Goal: Information Seeking & Learning: Learn about a topic

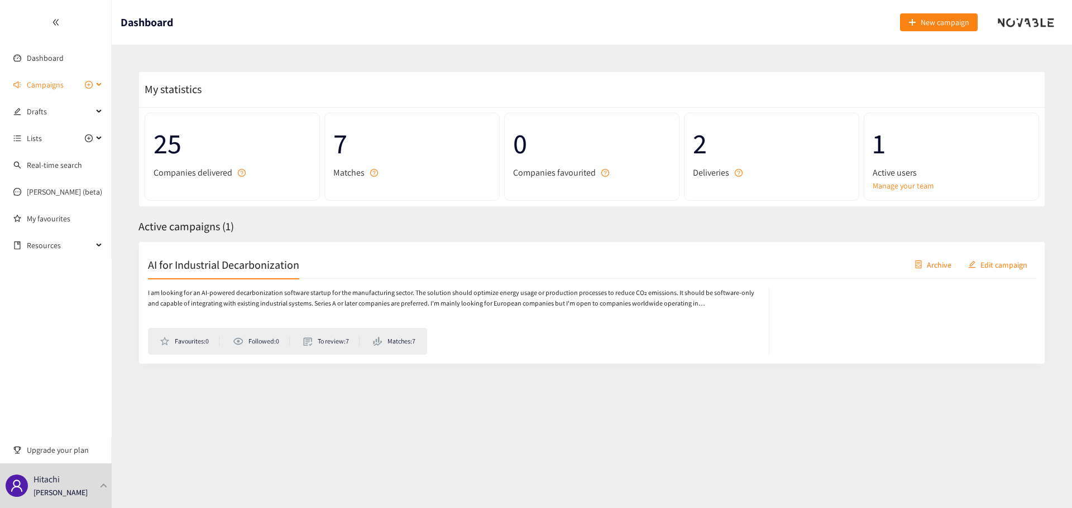
click at [48, 83] on span "Campaigns" at bounding box center [45, 85] width 37 height 22
click at [48, 107] on link "AI for Industrial Decarbonization" at bounding box center [81, 112] width 108 height 10
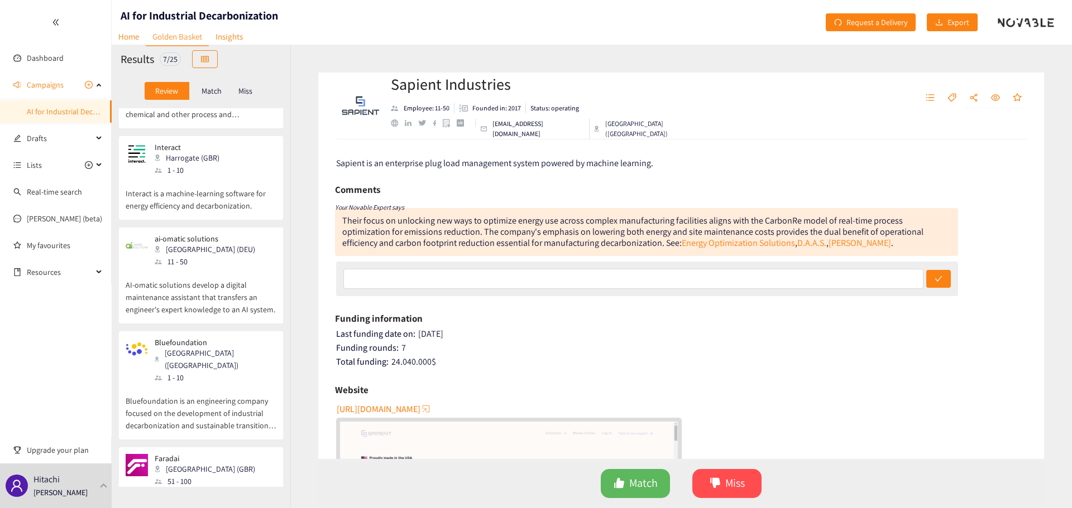
scroll to position [323, 0]
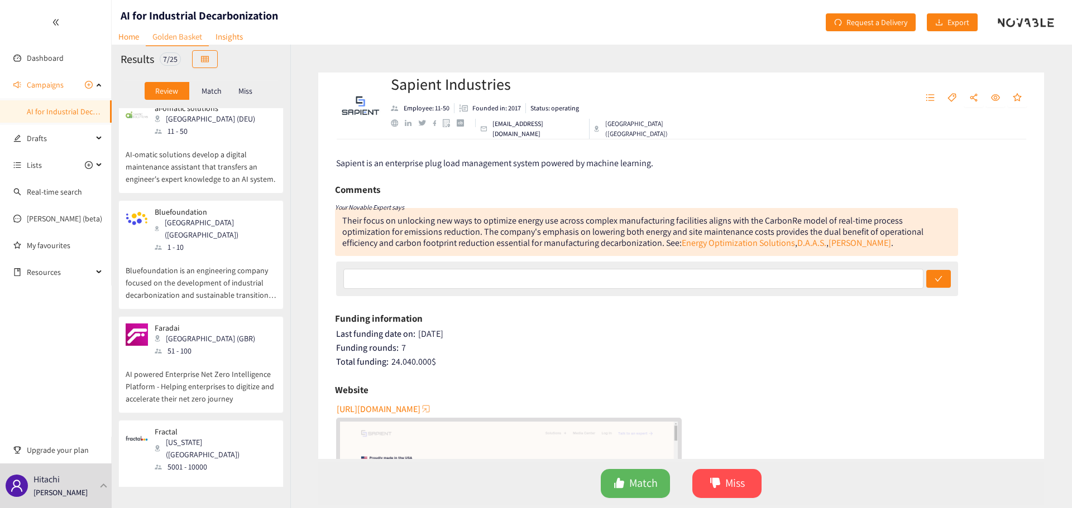
click at [225, 473] on p "Fractal is an AI firm with the aspiration to power every human decision in thee…" at bounding box center [201, 497] width 151 height 48
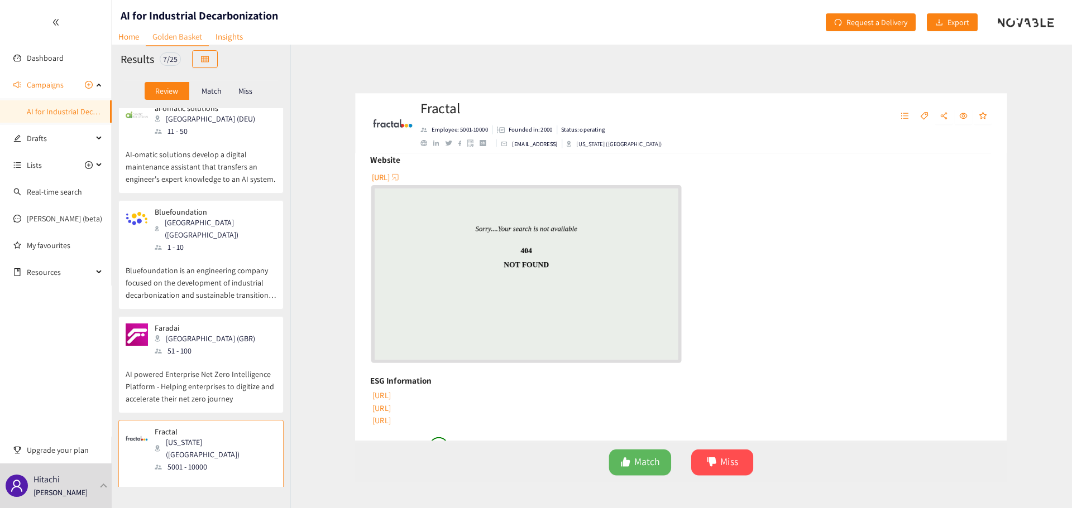
scroll to position [372, 0]
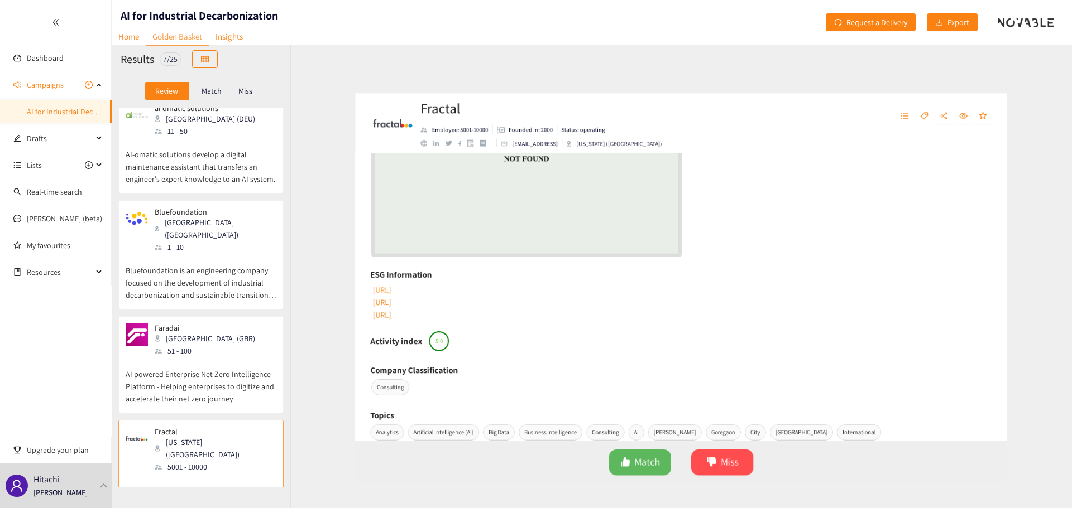
click at [358, 289] on link "fractal.ai/policy/modernslavery/" at bounding box center [347, 292] width 22 height 12
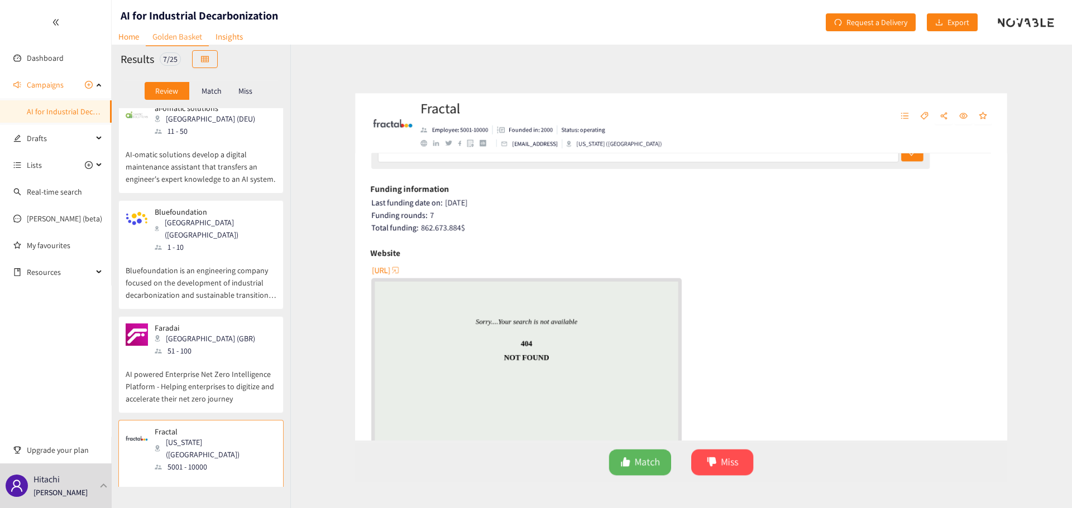
scroll to position [149, 0]
drag, startPoint x: 333, startPoint y: 267, endPoint x: 348, endPoint y: 275, distance: 16.5
click at [348, 275] on div "Fractal is an AI firm with the aspiration to power every human decision in thee…" at bounding box center [681, 300] width 726 height 320
drag, startPoint x: 330, startPoint y: 272, endPoint x: 382, endPoint y: 274, distance: 51.4
click at [382, 274] on div "Fractal is an AI firm with the aspiration to power every human decision in thee…" at bounding box center [681, 300] width 726 height 320
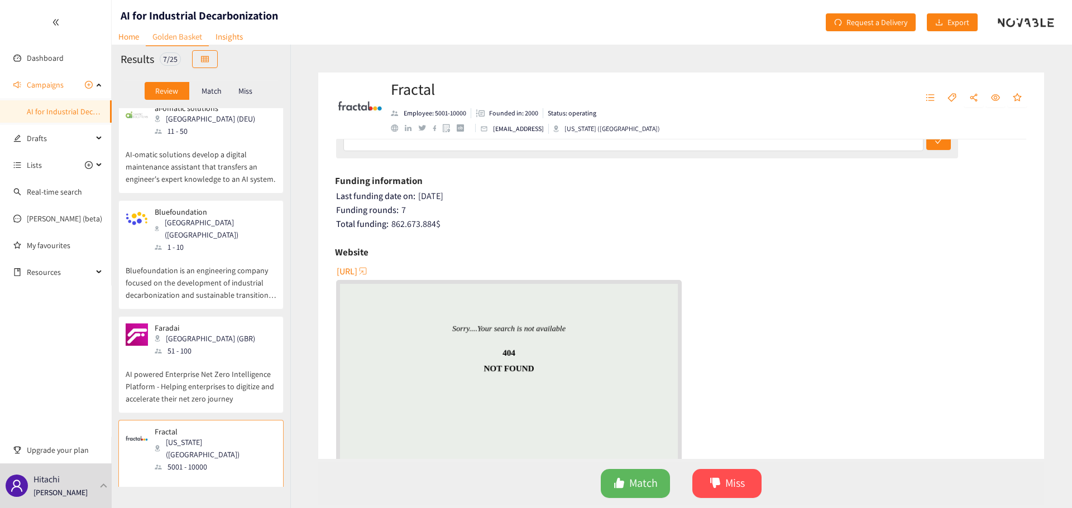
click at [357, 273] on span "http://www.fractal.ai" at bounding box center [347, 272] width 21 height 14
click at [215, 380] on div "Sapient Industries Philadelphia (USA) 11 - 50 Sapient is an enterprise plug loa…" at bounding box center [201, 297] width 179 height 379
click at [213, 376] on div "Faradai London (GBR) 51 - 100 AI powered Enterprise Net Zero Intelligence Platf…" at bounding box center [201, 368] width 151 height 89
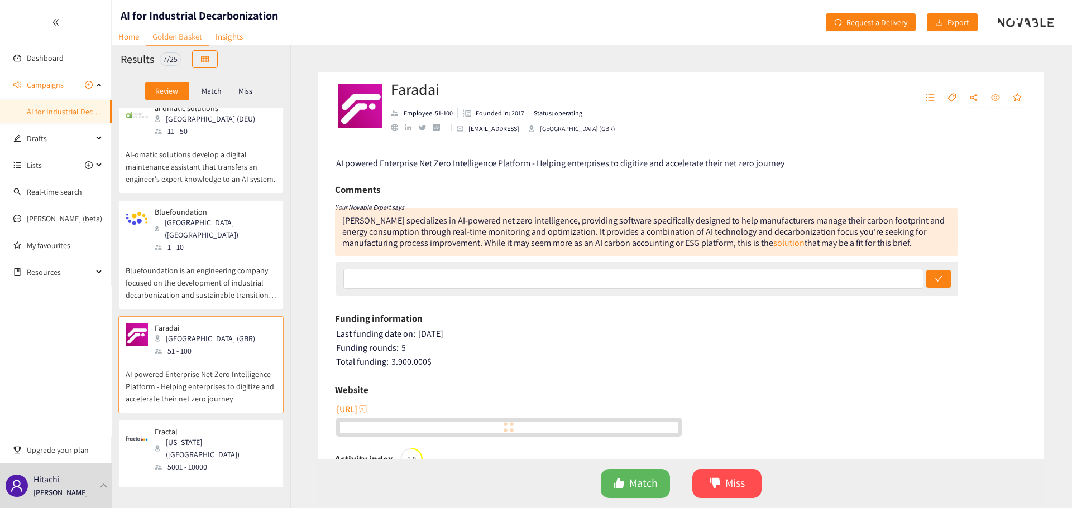
click at [216, 253] on p "Bluefoundation is an engineering company focused on the development of industri…" at bounding box center [201, 277] width 151 height 48
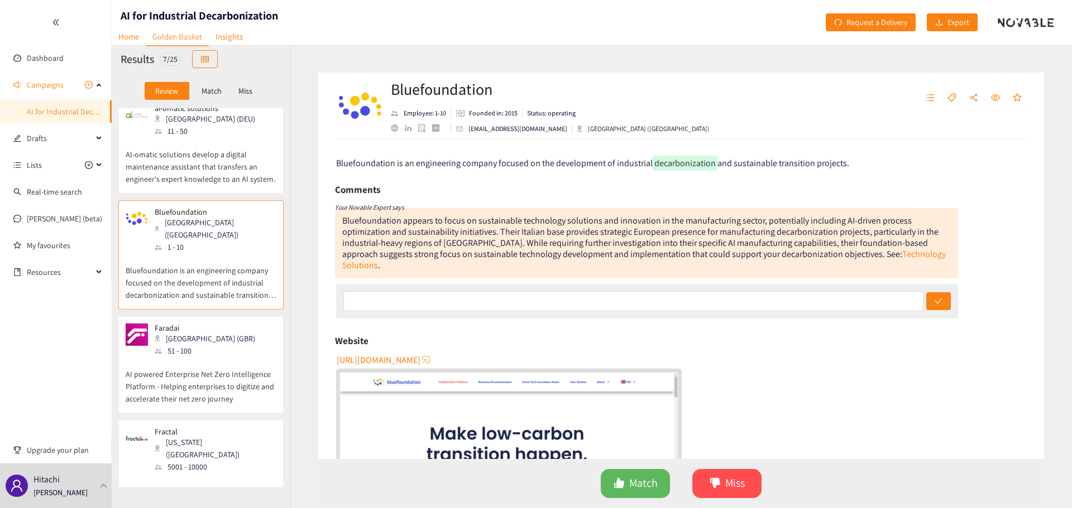
scroll to position [174, 0]
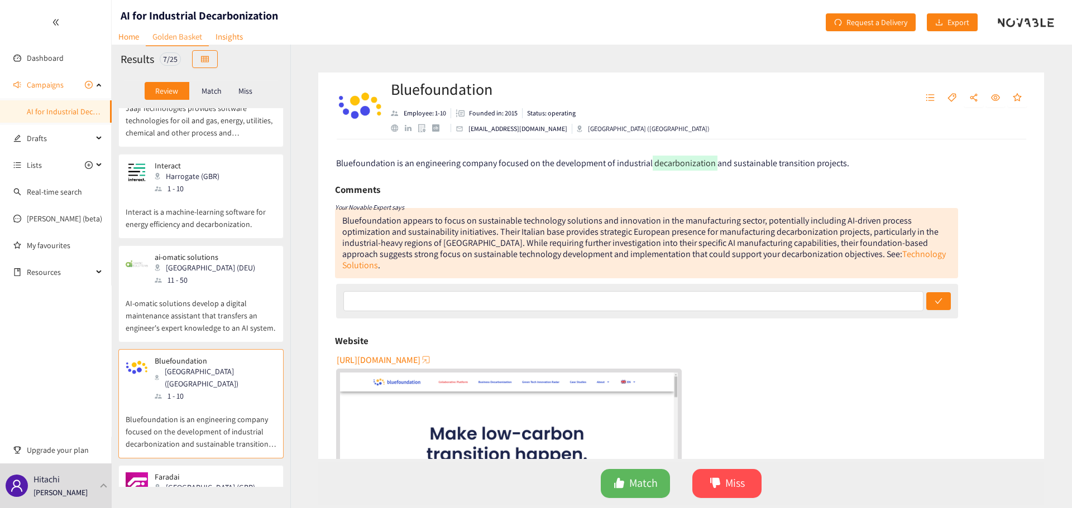
click at [216, 295] on p "AI-omatic solutions develop a digital maintenance assistant that transfers an e…" at bounding box center [201, 310] width 151 height 48
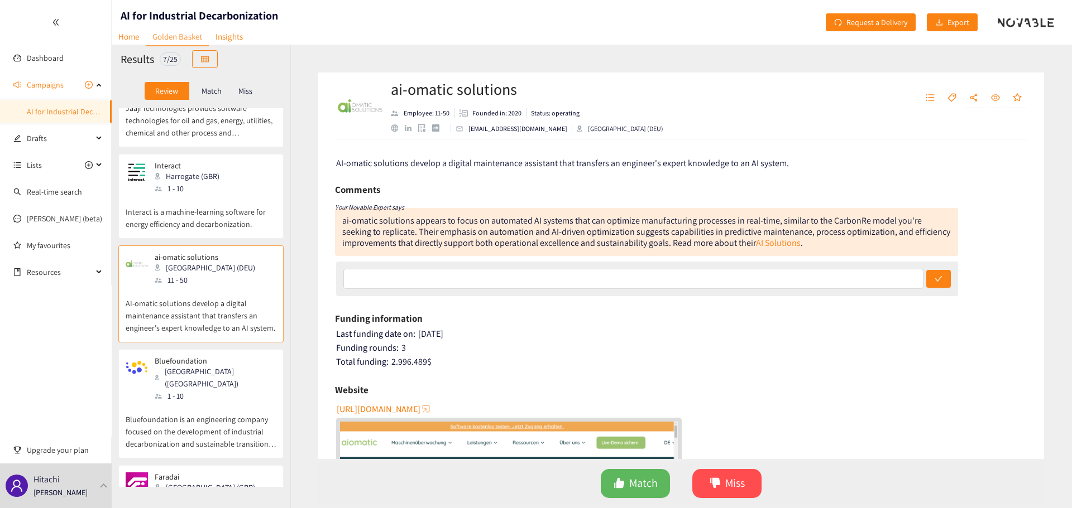
click at [191, 366] on div "[GEOGRAPHIC_DATA] ([GEOGRAPHIC_DATA])" at bounding box center [215, 378] width 121 height 25
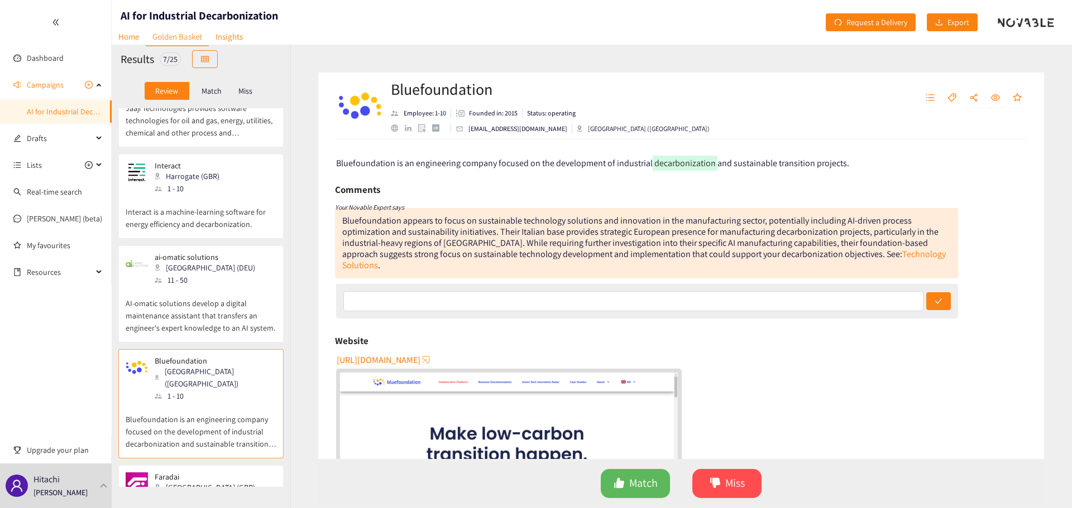
click at [198, 210] on div "Interact Harrogate (GBR) 1 - 10 Interact is a machine-learning software for ene…" at bounding box center [201, 199] width 151 height 77
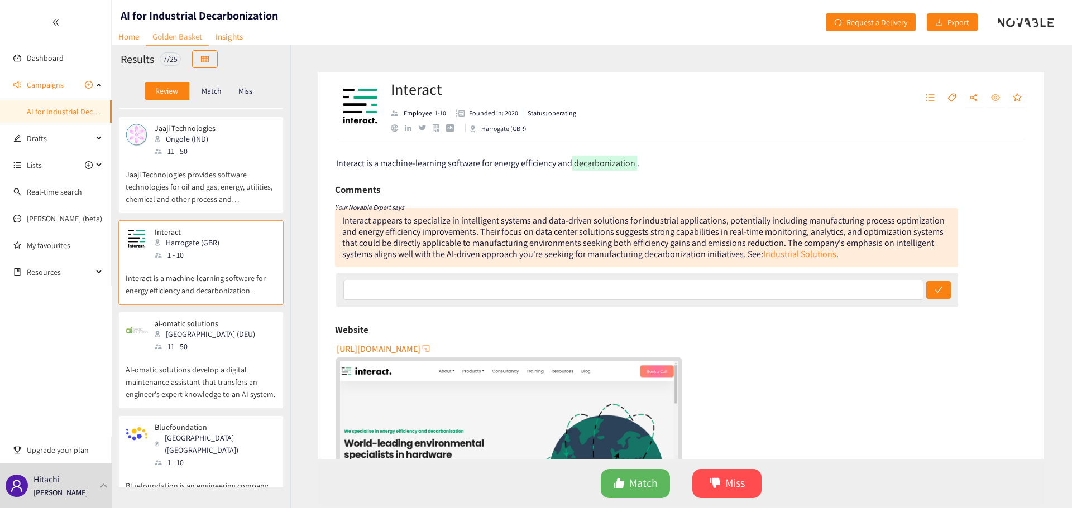
scroll to position [26, 0]
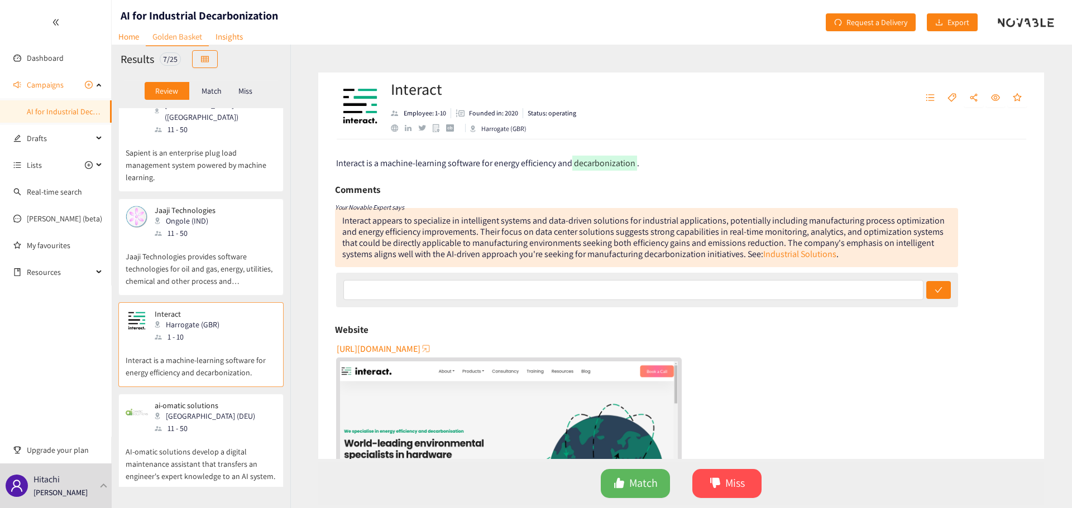
click at [172, 331] on div "1 - 10" at bounding box center [190, 337] width 71 height 12
click at [184, 245] on p "Jaaji Technologies provides software technologies for oil and gas, energy, util…" at bounding box center [201, 263] width 151 height 48
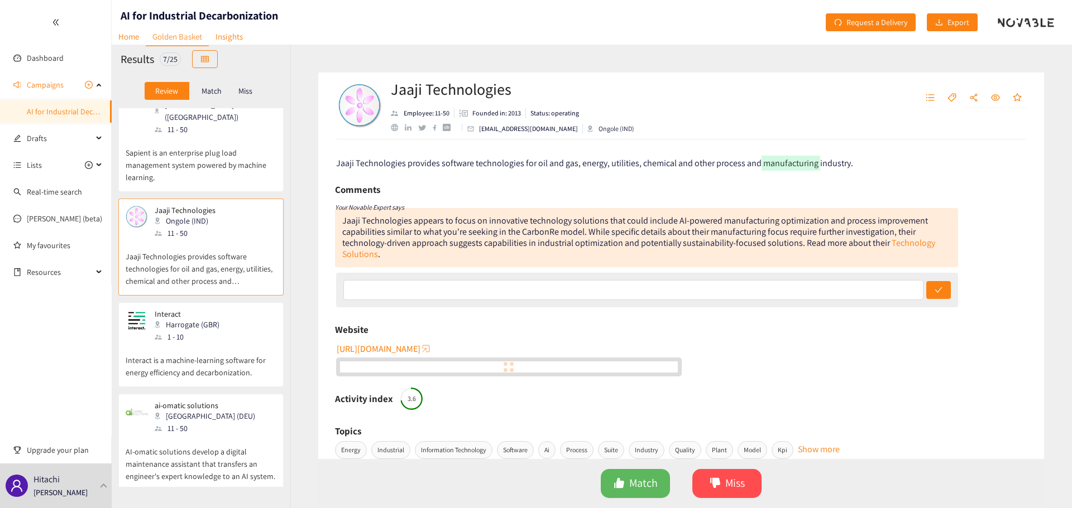
click at [193, 157] on p "Sapient is an enterprise plug load management system powered by machine learnin…" at bounding box center [201, 160] width 151 height 48
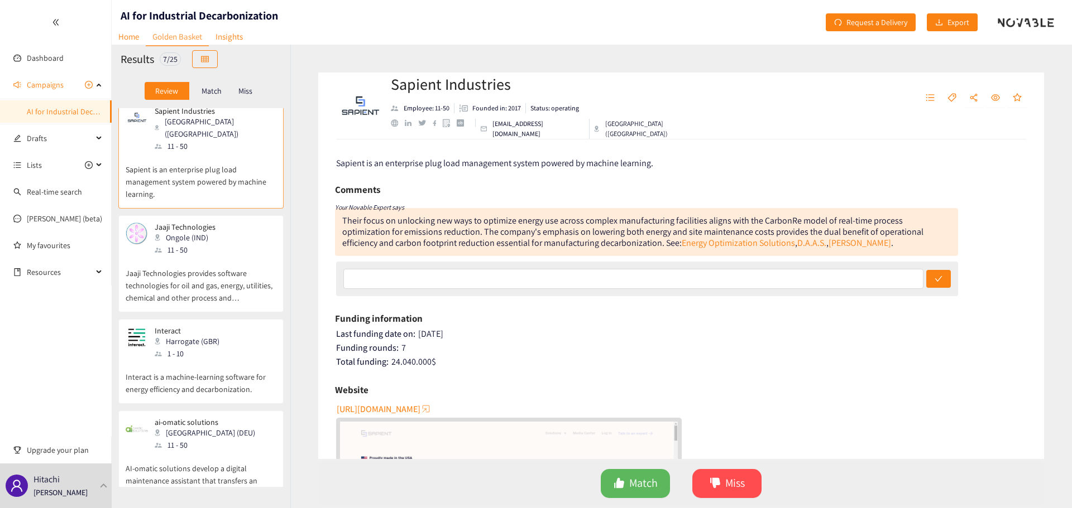
scroll to position [0, 0]
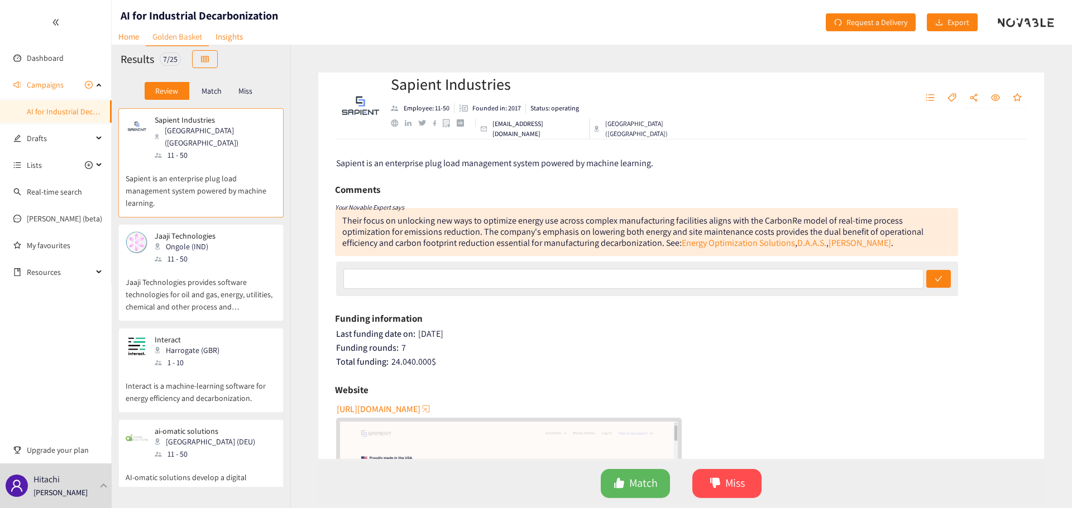
click at [208, 98] on div "Match" at bounding box center [211, 91] width 45 height 18
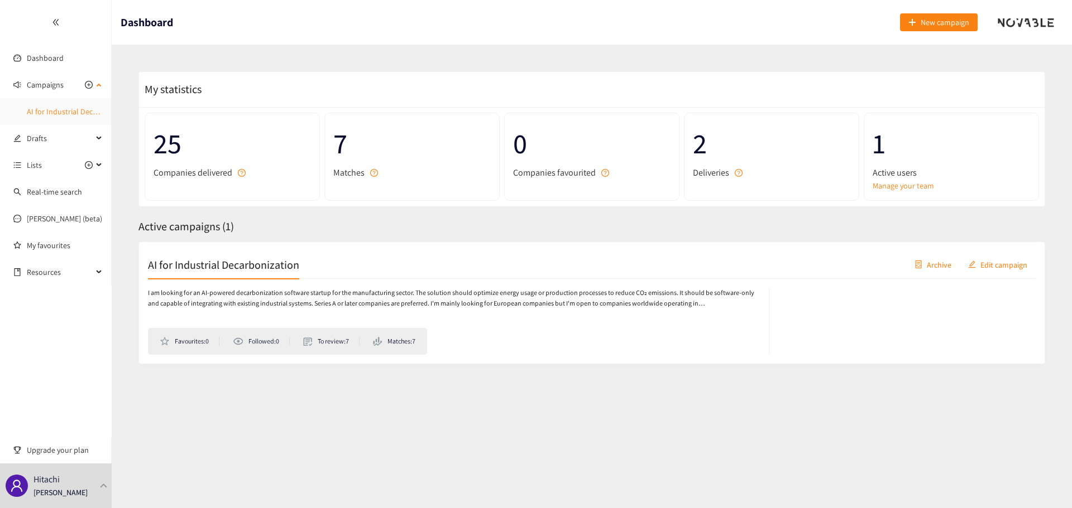
click at [27, 107] on link "AI for Industrial Decarbonization" at bounding box center [81, 112] width 108 height 10
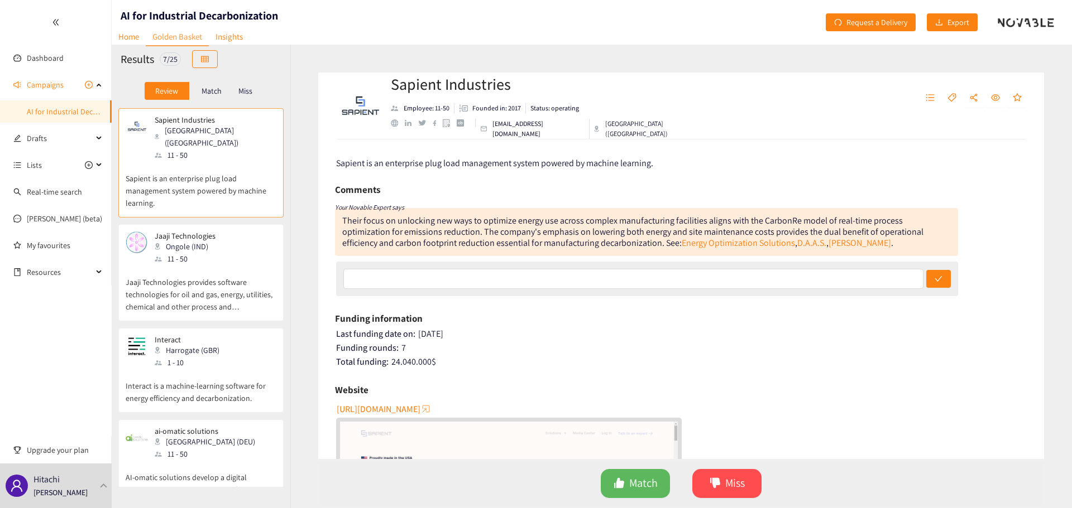
click at [199, 92] on div "Match" at bounding box center [211, 91] width 45 height 18
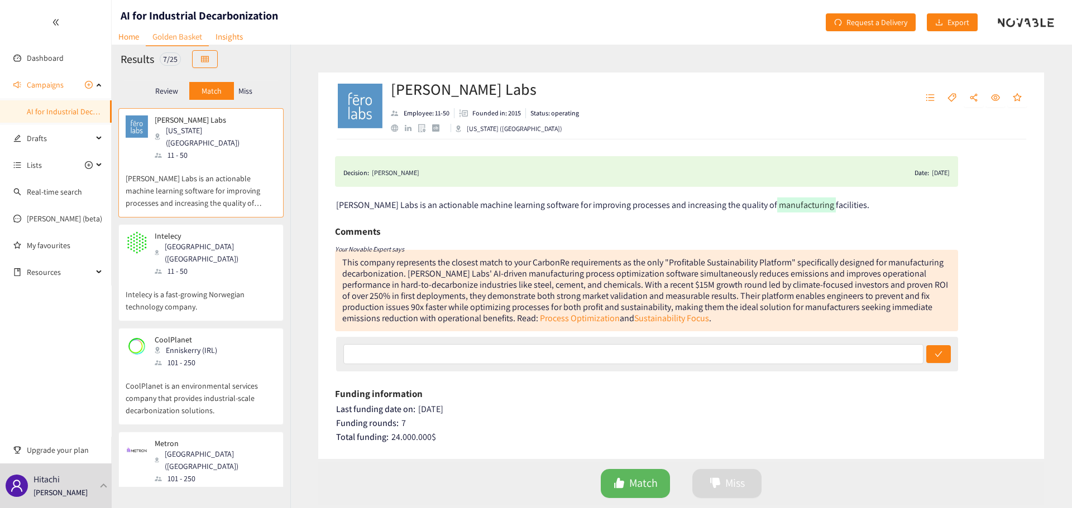
click at [247, 277] on p "Intelecy is a fast-growing Norwegian technology company." at bounding box center [201, 295] width 151 height 36
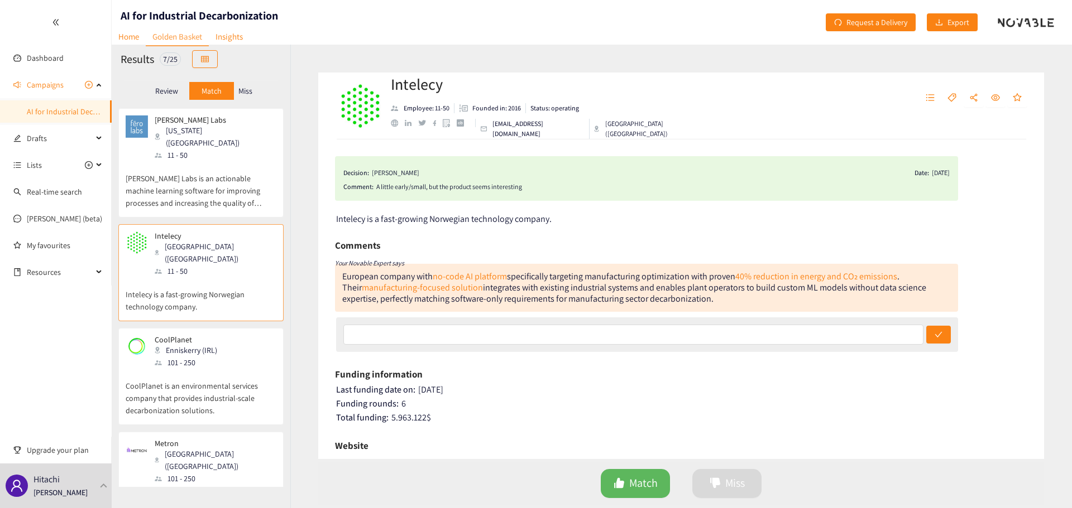
scroll to position [74, 0]
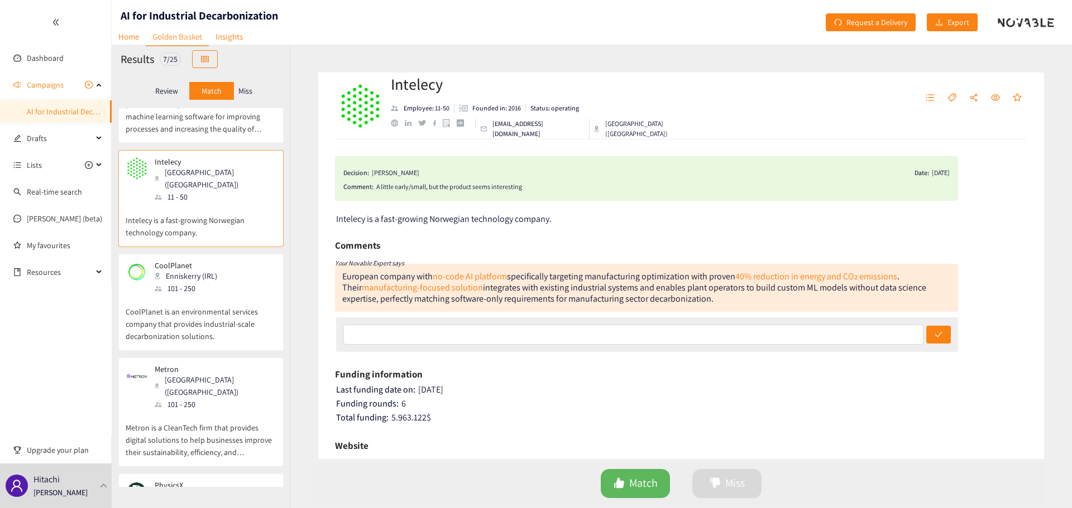
click at [219, 295] on p "CoolPlanet is an environmental services company that provides industrial-scale …" at bounding box center [201, 319] width 151 height 48
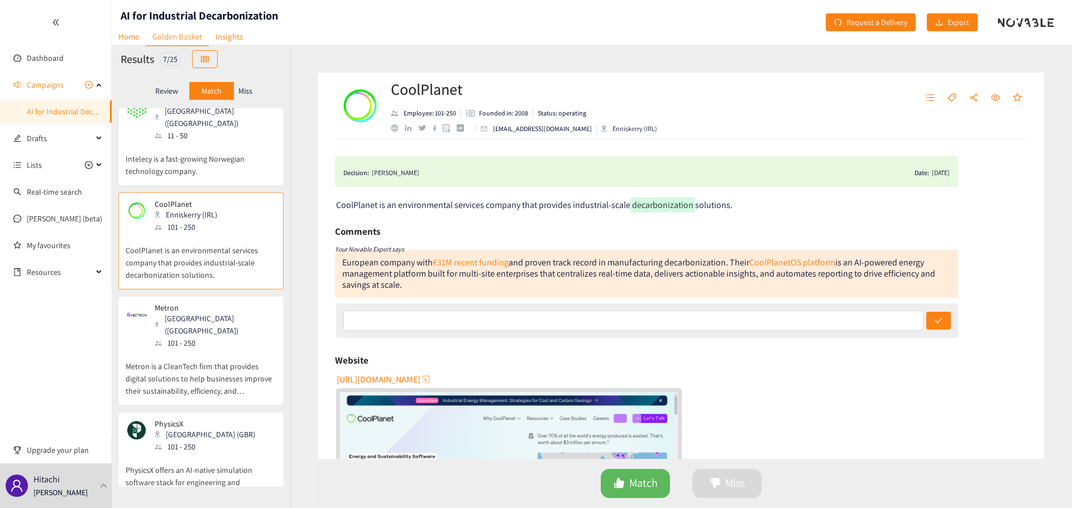
scroll to position [223, 0]
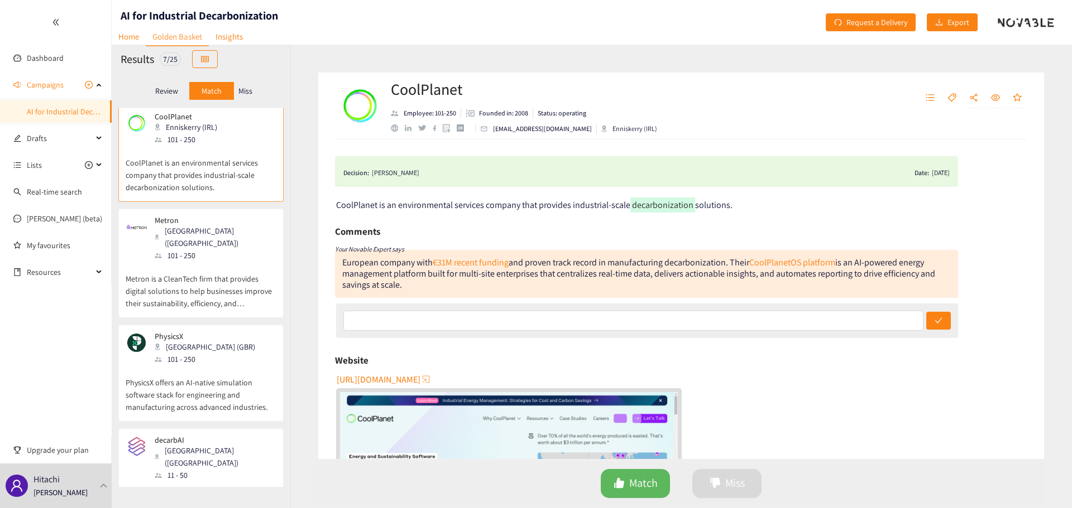
click at [219, 262] on p "Metron is a CleanTech firm that provides digital solutions to help businesses i…" at bounding box center [201, 286] width 151 height 48
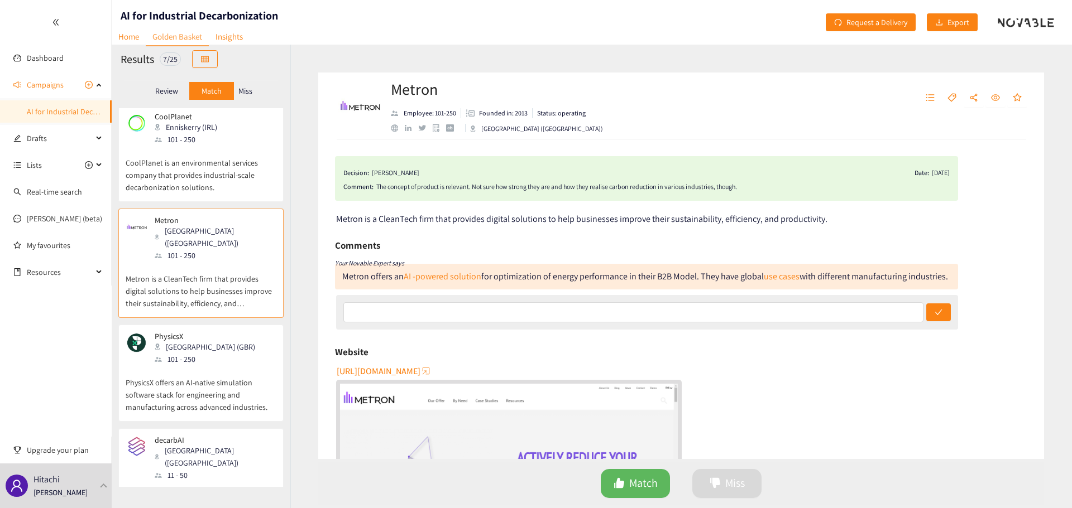
click at [200, 341] on div "[GEOGRAPHIC_DATA] (GBR)" at bounding box center [208, 347] width 107 height 12
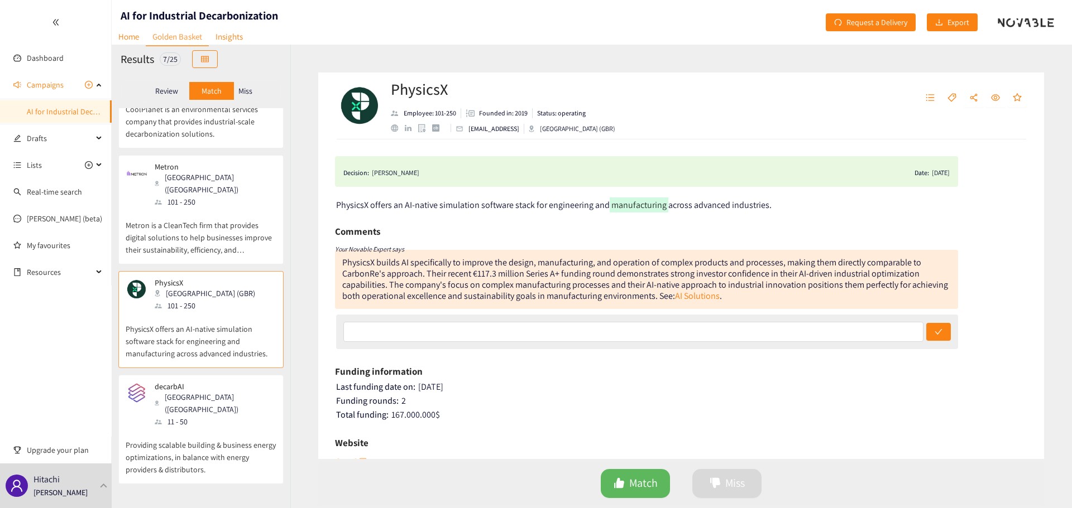
scroll to position [323, 0]
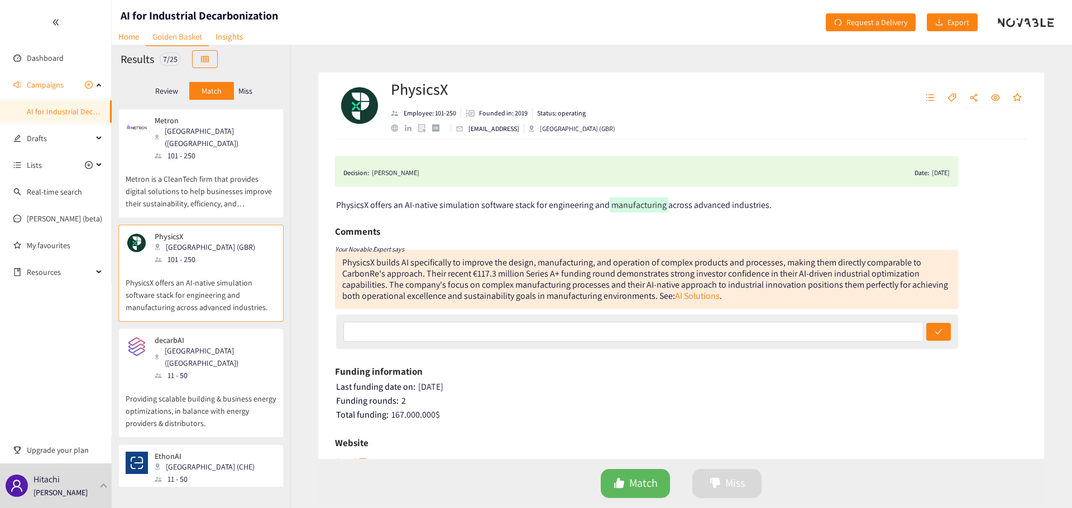
click at [200, 345] on div "Stockholm (SWE)" at bounding box center [215, 357] width 121 height 25
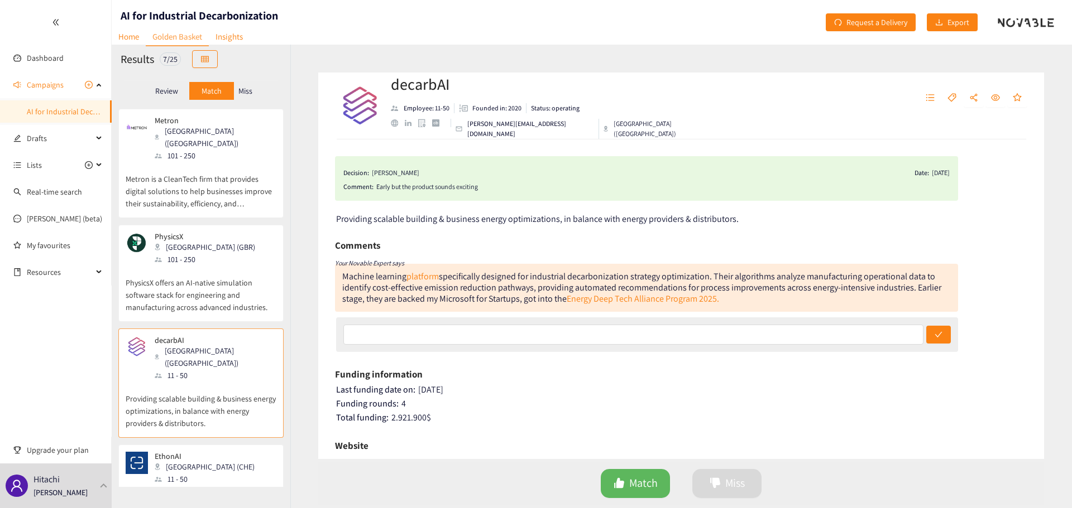
click at [186, 486] on p "EthonAI is an AI-powered platform that detects and prevents manufacturing defec…" at bounding box center [201, 504] width 151 height 36
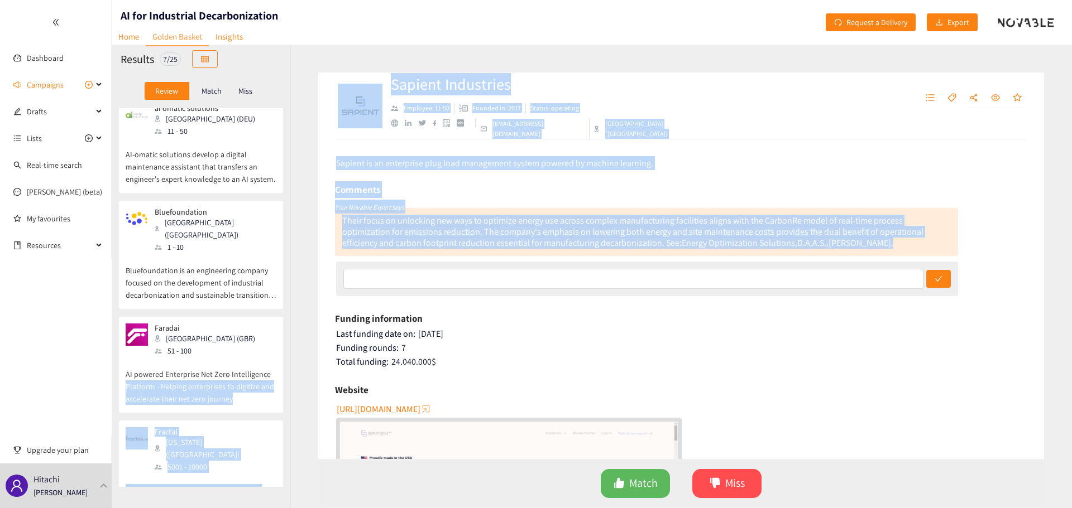
drag, startPoint x: 285, startPoint y: 335, endPoint x: 290, endPoint y: 270, distance: 64.9
click at [290, 270] on div "Results 7 / 25 Review Match Miss Sapient Industries Philadelphia (USA) 11 - 50 …" at bounding box center [592, 277] width 960 height 464
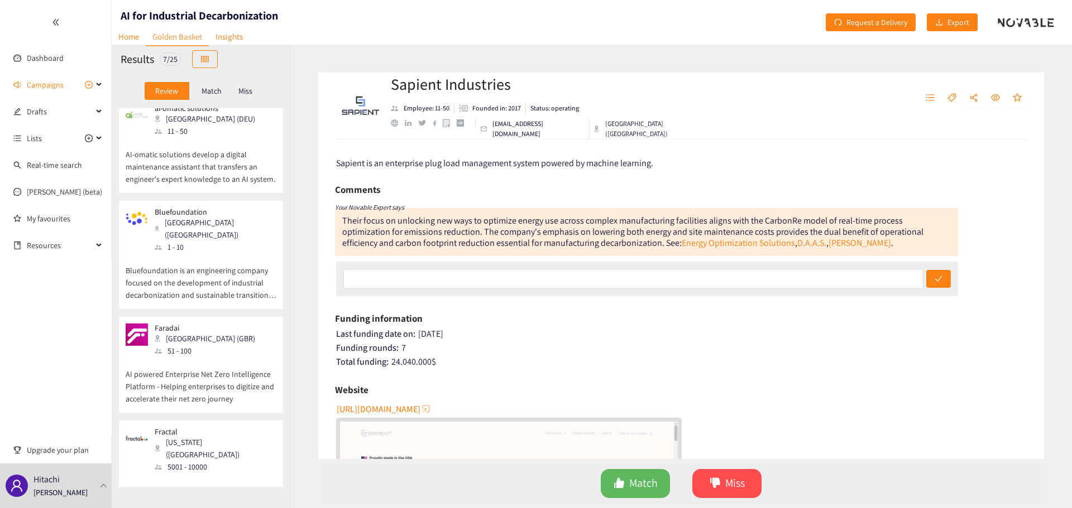
click at [305, 318] on div "Sapient Industries Employee: 11-50 Founded in: 2017 Status: operating info@sapi…" at bounding box center [680, 277] width 781 height 464
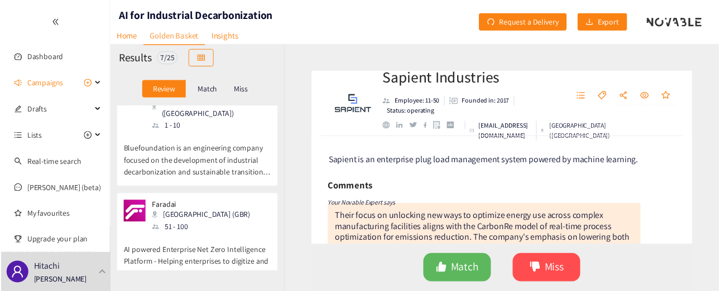
scroll to position [442, 0]
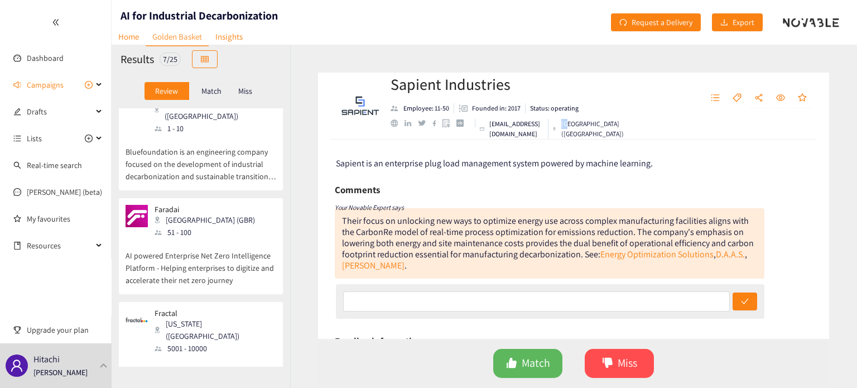
click at [585, 116] on div "Sapient Industries Employee: 11-50 Founded in: 2017 Status: operating info@sapi…" at bounding box center [503, 106] width 225 height 66
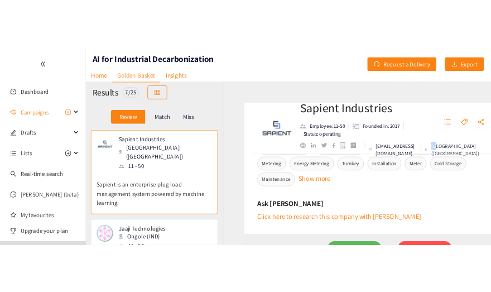
scroll to position [508, 0]
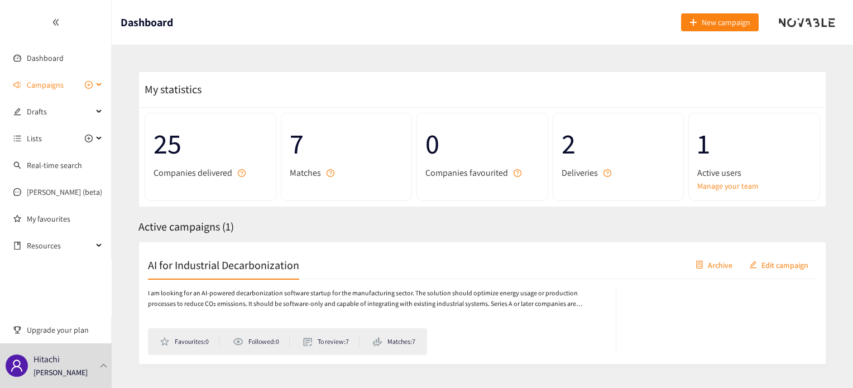
click at [57, 87] on span "Campaigns" at bounding box center [45, 85] width 37 height 22
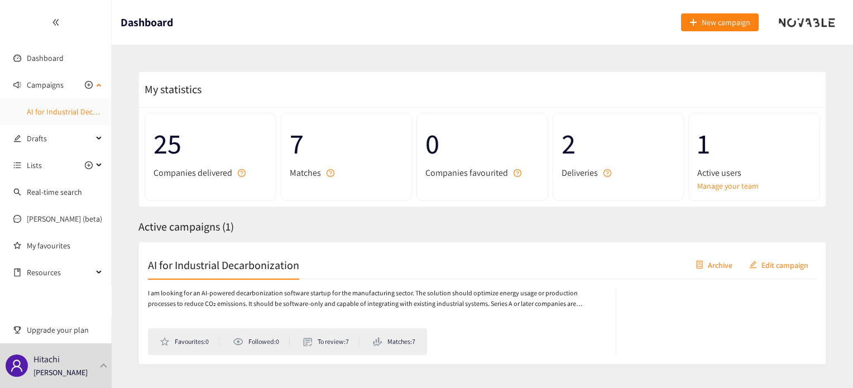
click at [51, 107] on link "AI for Industrial Decarbonization" at bounding box center [81, 112] width 108 height 10
